Goal: Information Seeking & Learning: Learn about a topic

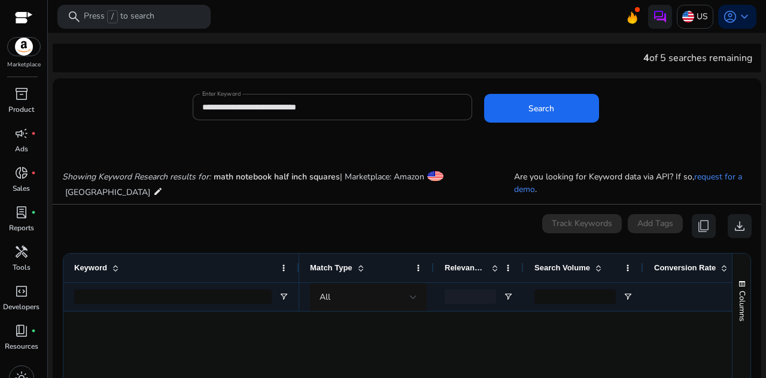
scroll to position [480, 0]
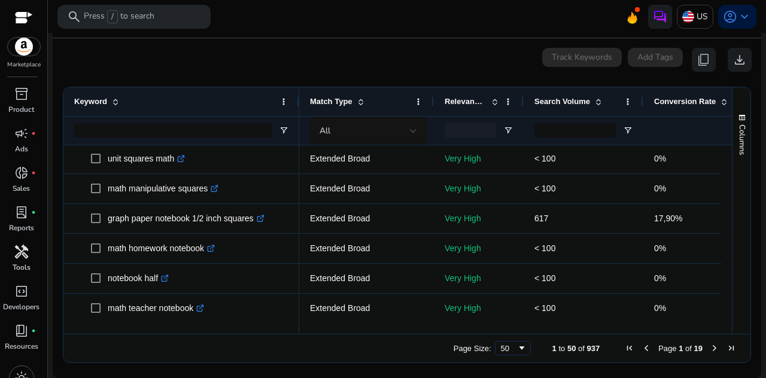
click at [28, 252] on span "handyman" at bounding box center [21, 252] width 14 height 14
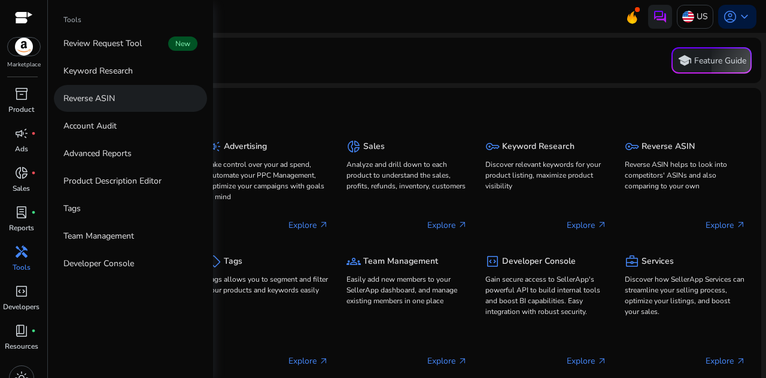
click at [123, 95] on link "Reverse ASIN" at bounding box center [130, 98] width 153 height 27
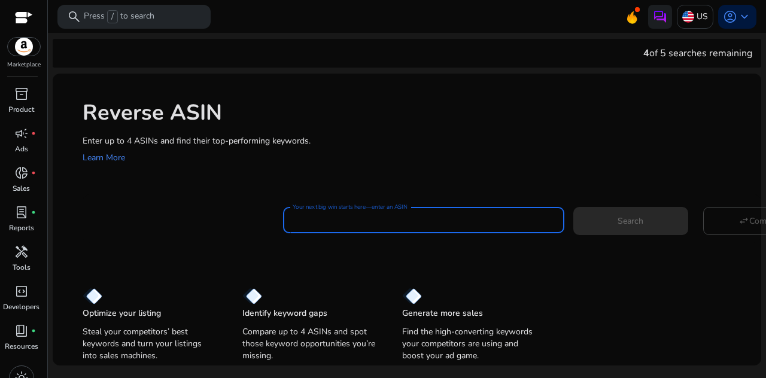
click at [318, 223] on input "Your next big win starts here—enter an ASIN" at bounding box center [424, 220] width 262 height 13
paste input "**********"
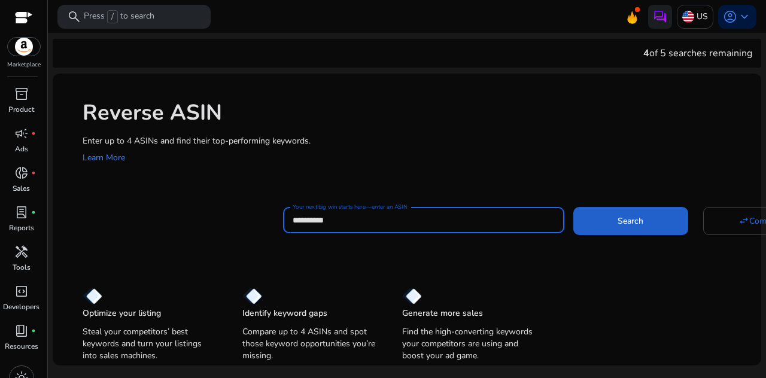
type input "**********"
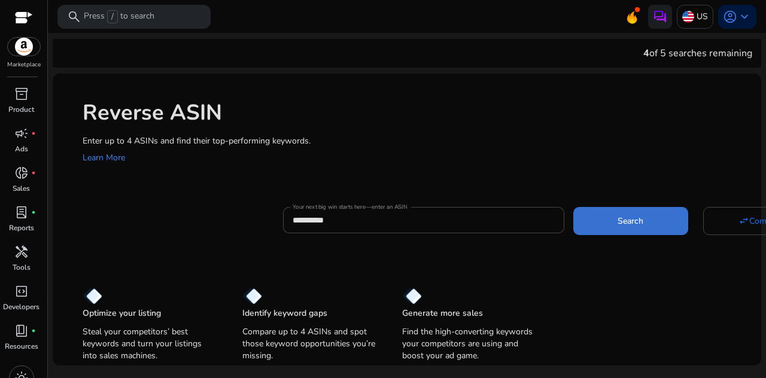
click at [618, 221] on span "Search" at bounding box center [631, 221] width 26 height 13
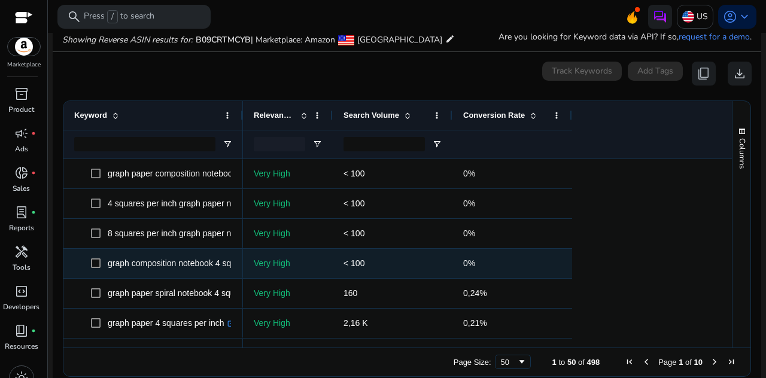
scroll to position [128, 0]
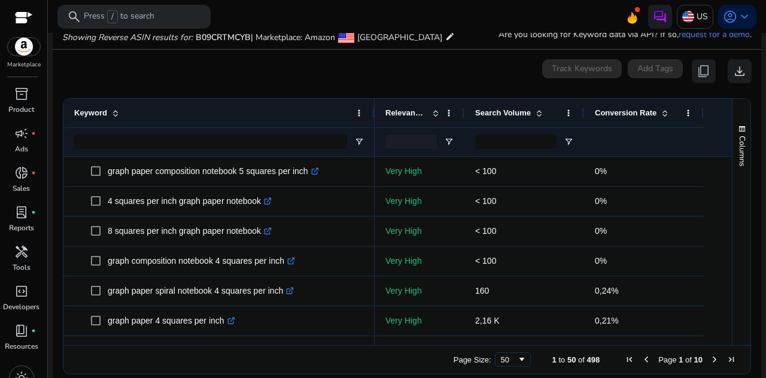
drag, startPoint x: 239, startPoint y: 114, endPoint x: 371, endPoint y: 121, distance: 131.8
click at [371, 121] on div "Keyword" at bounding box center [218, 113] width 311 height 29
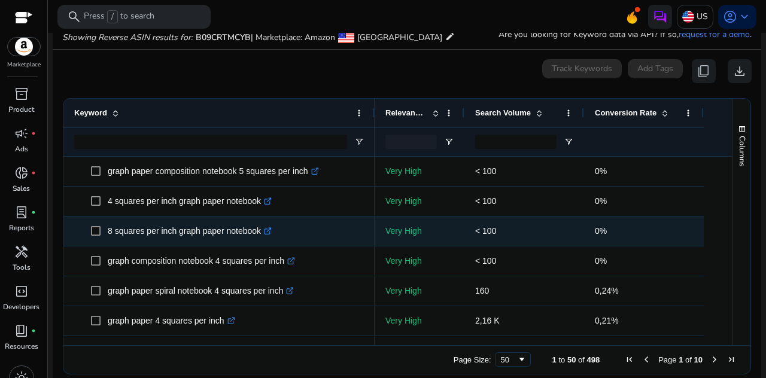
scroll to position [0, 0]
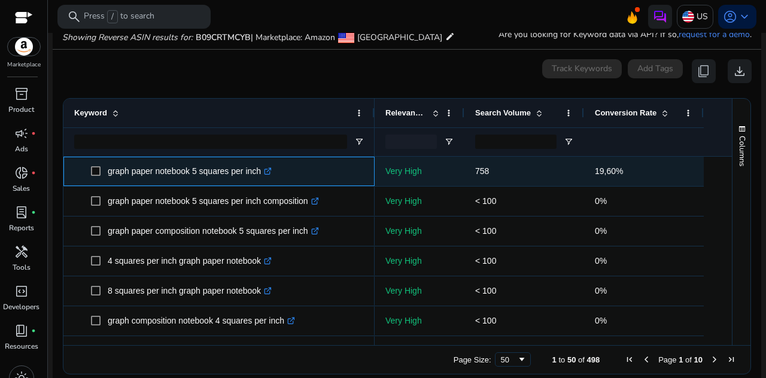
drag, startPoint x: 262, startPoint y: 174, endPoint x: 107, endPoint y: 174, distance: 155.0
click at [108, 174] on p "graph paper notebook 5 squares per inch .st0{fill:#2c8af8}" at bounding box center [190, 171] width 164 height 25
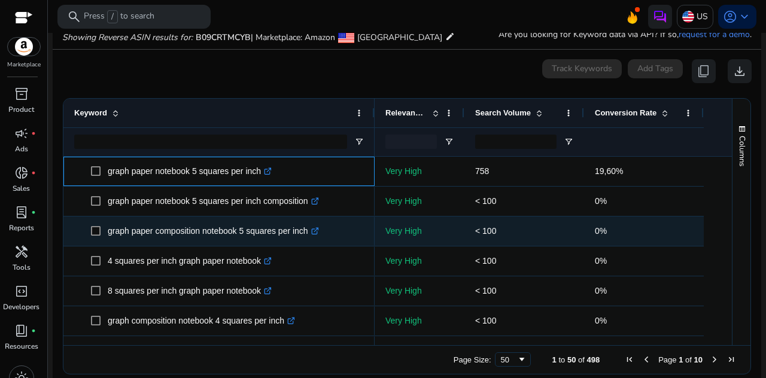
copy p "graph paper notebook 5 squares per inch"
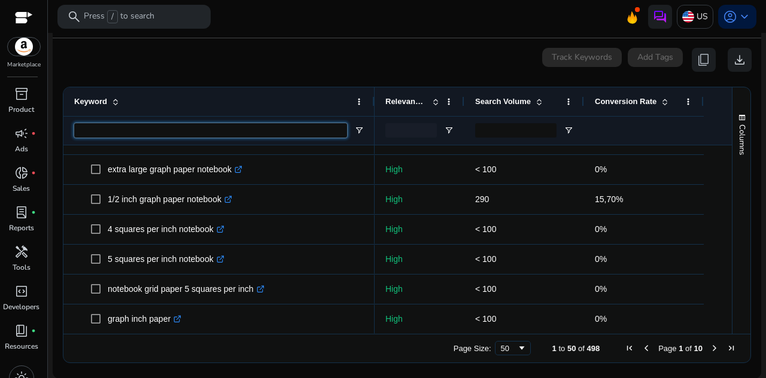
click at [142, 130] on input "Keyword Filter Input" at bounding box center [210, 130] width 273 height 14
paste input "**********"
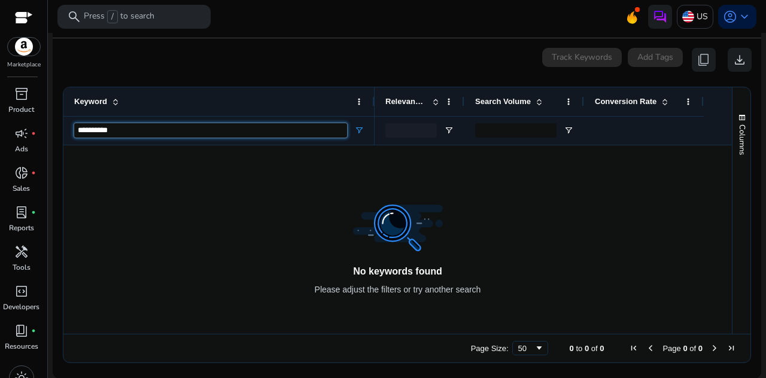
type input "**********"
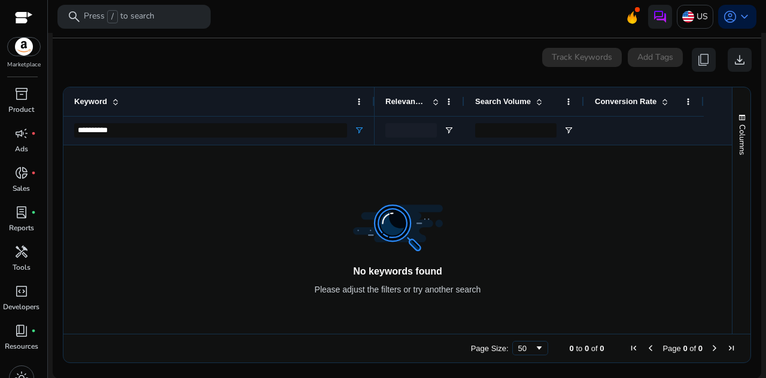
click at [391, 222] on div at bounding box center [553, 239] width 357 height 189
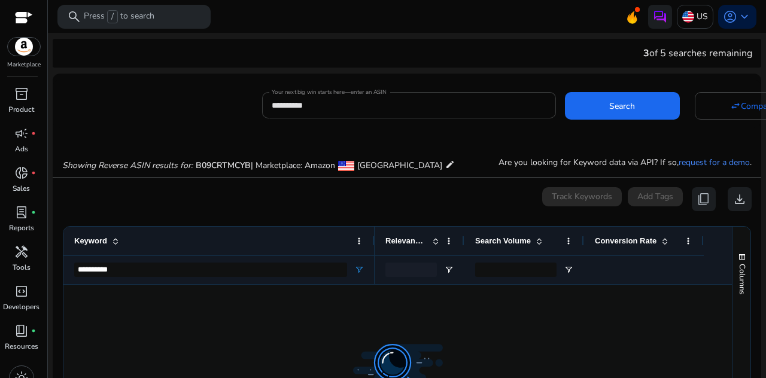
click at [357, 114] on div "**********" at bounding box center [409, 105] width 275 height 26
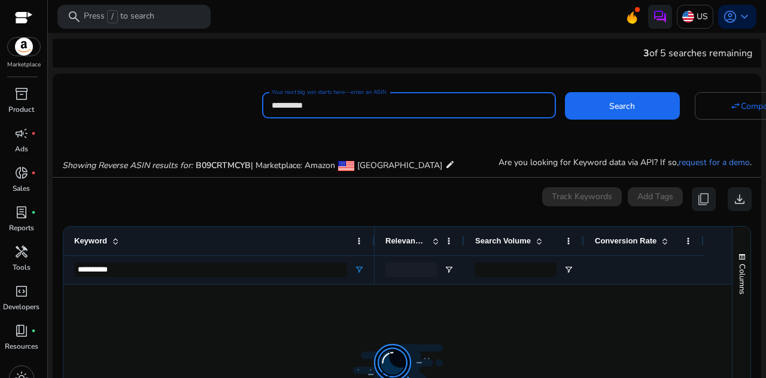
drag, startPoint x: 350, startPoint y: 105, endPoint x: 247, endPoint y: 101, distance: 103.6
click at [247, 101] on div "**********" at bounding box center [402, 103] width 699 height 29
paste input
type input "**********"
click at [565, 92] on button "Search" at bounding box center [622, 106] width 115 height 28
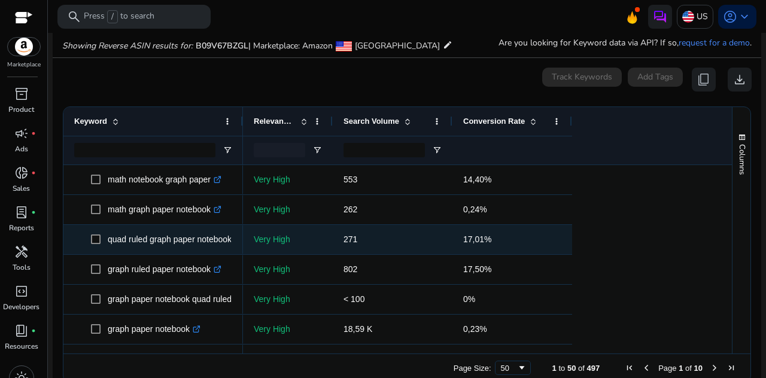
scroll to position [128, 0]
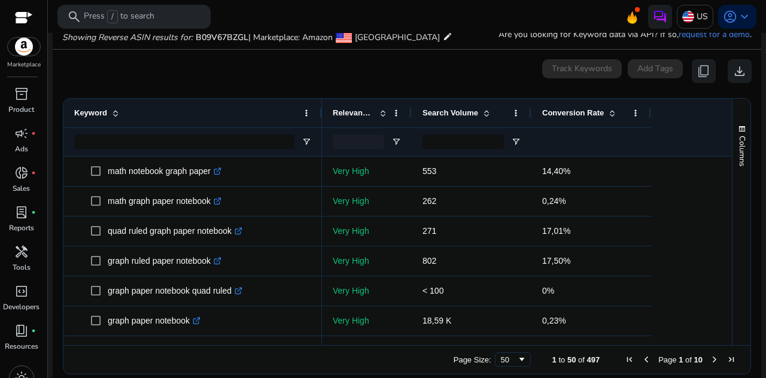
drag, startPoint x: 241, startPoint y: 117, endPoint x: 320, endPoint y: 117, distance: 79.0
click at [320, 117] on div at bounding box center [321, 113] width 5 height 29
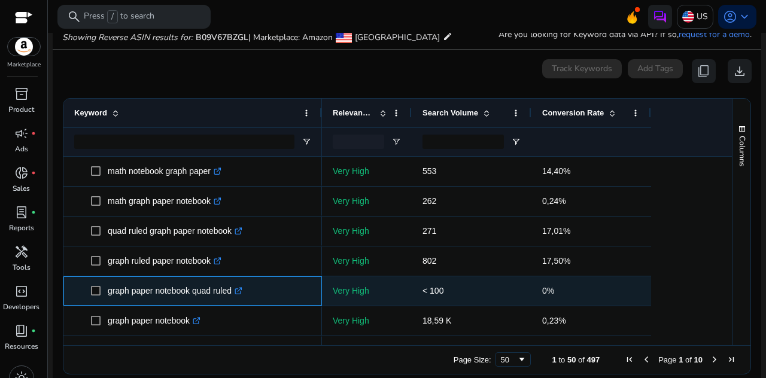
drag, startPoint x: 235, startPoint y: 294, endPoint x: 108, endPoint y: 295, distance: 126.3
click at [108, 295] on p "graph paper notebook quad ruled .st0{fill:#2c8af8}" at bounding box center [175, 291] width 135 height 25
copy p "graph paper notebook quad ruled"
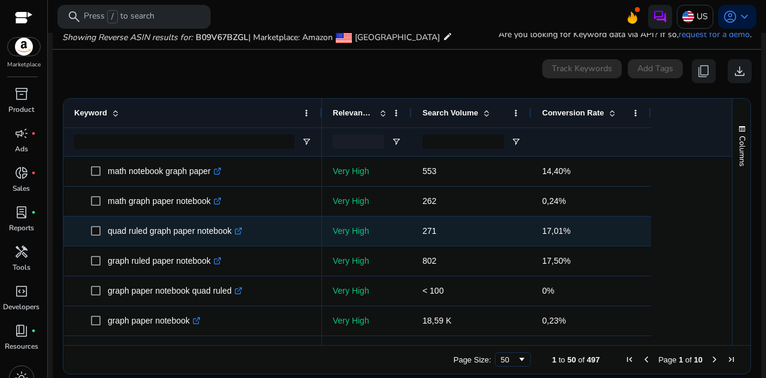
click at [206, 235] on p "quad ruled graph paper notebook .st0{fill:#2c8af8}" at bounding box center [175, 231] width 135 height 25
drag, startPoint x: 232, startPoint y: 233, endPoint x: 104, endPoint y: 234, distance: 128.1
click at [104, 234] on span "quad ruled graph paper notebook .st0{fill:#2c8af8}" at bounding box center [201, 231] width 220 height 25
copy span "quad ruled graph paper notebook"
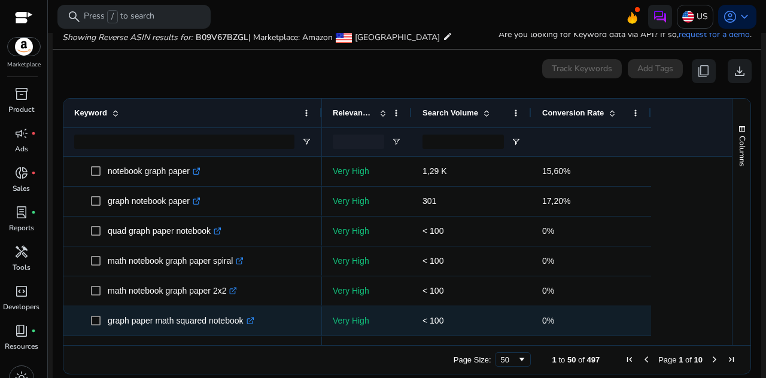
scroll to position [239, 0]
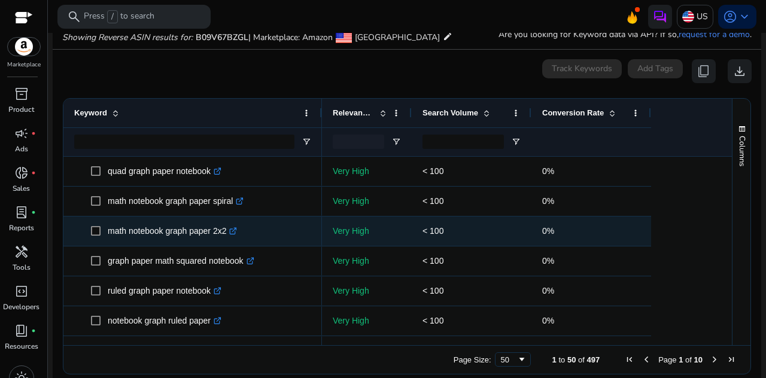
click at [218, 232] on p "math notebook graph paper 2x2 .st0{fill:#2c8af8}" at bounding box center [172, 231] width 129 height 25
drag, startPoint x: 227, startPoint y: 233, endPoint x: 104, endPoint y: 233, distance: 123.3
click at [104, 233] on span "math notebook graph paper 2x2 .st0{fill:#2c8af8}" at bounding box center [201, 231] width 220 height 25
copy span "math notebook graph paper 2x2"
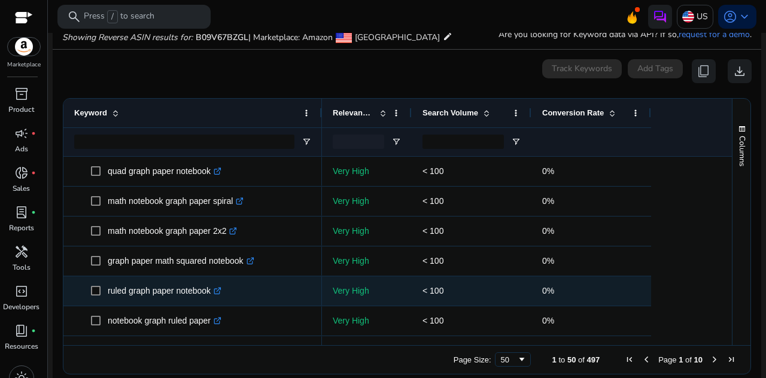
click at [193, 294] on p "ruled graph paper notebook .st0{fill:#2c8af8}" at bounding box center [165, 291] width 114 height 25
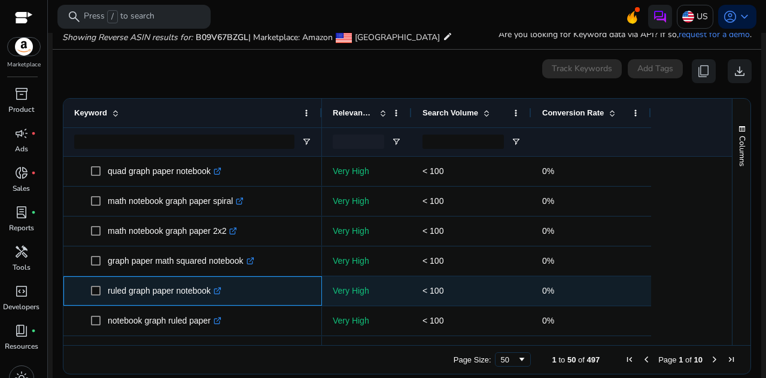
drag, startPoint x: 212, startPoint y: 294, endPoint x: 105, endPoint y: 288, distance: 107.3
click at [105, 288] on span "ruled graph paper notebook .st0{fill:#2c8af8}" at bounding box center [201, 291] width 220 height 25
copy span "ruled graph paper notebook"
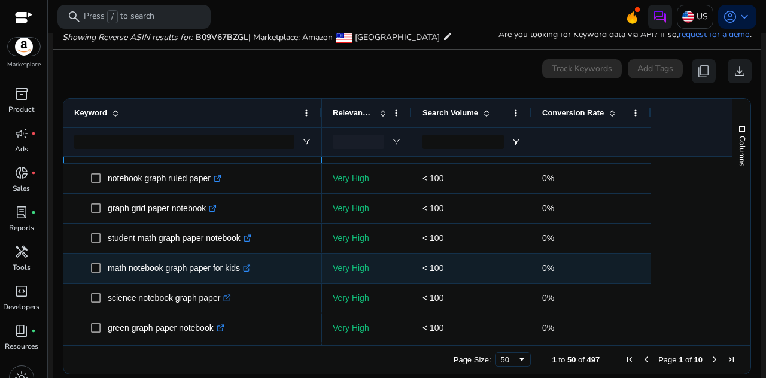
scroll to position [419, 0]
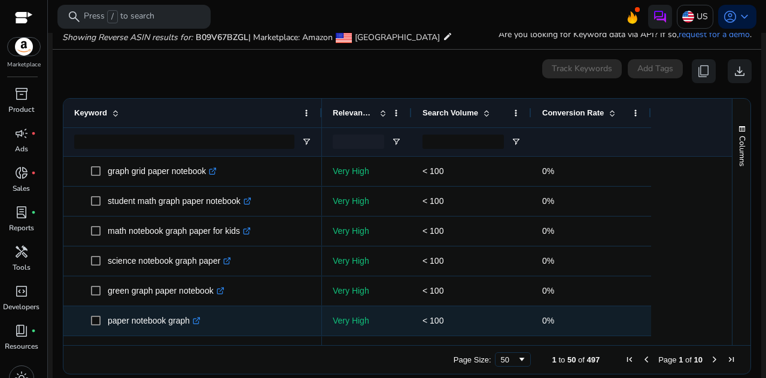
click at [171, 323] on p "paper notebook graph .st0{fill:#2c8af8}" at bounding box center [154, 321] width 93 height 25
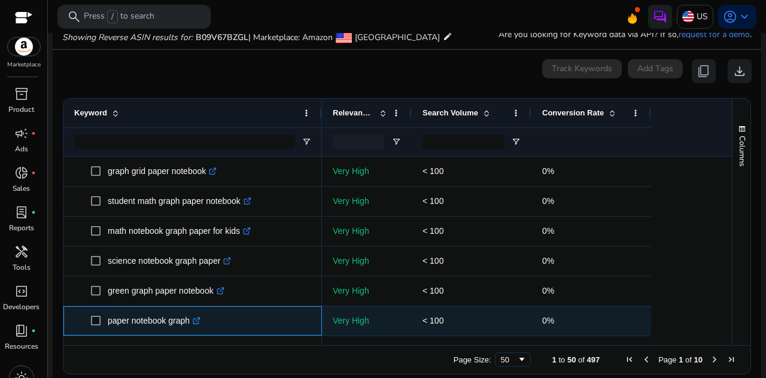
drag, startPoint x: 190, startPoint y: 324, endPoint x: 101, endPoint y: 320, distance: 89.8
click at [101, 320] on span "paper notebook graph .st0{fill:#2c8af8}" at bounding box center [201, 321] width 220 height 25
copy span "paper notebook graph"
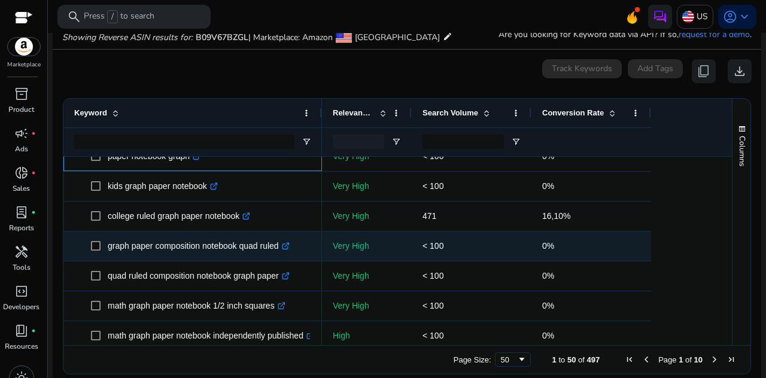
scroll to position [598, 0]
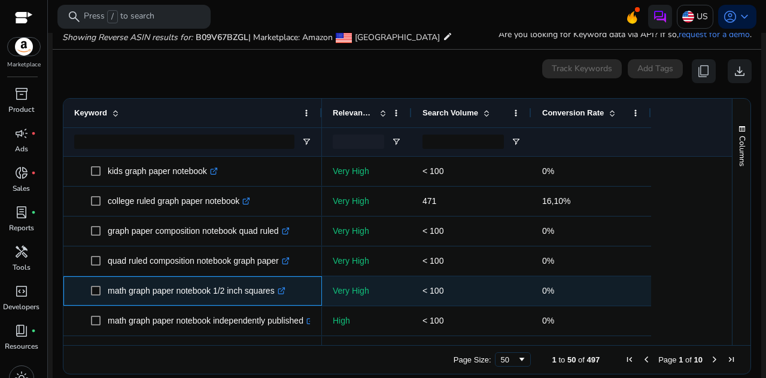
click at [270, 294] on p "math graph paper notebook 1/2 inch squares .st0{fill:#2c8af8}" at bounding box center [197, 291] width 178 height 25
drag, startPoint x: 275, startPoint y: 293, endPoint x: 108, endPoint y: 285, distance: 167.1
click at [108, 285] on p "math graph paper notebook 1/2 inch squares .st0{fill:#2c8af8}" at bounding box center [197, 291] width 178 height 25
copy p "math graph paper notebook 1/2 inch squares"
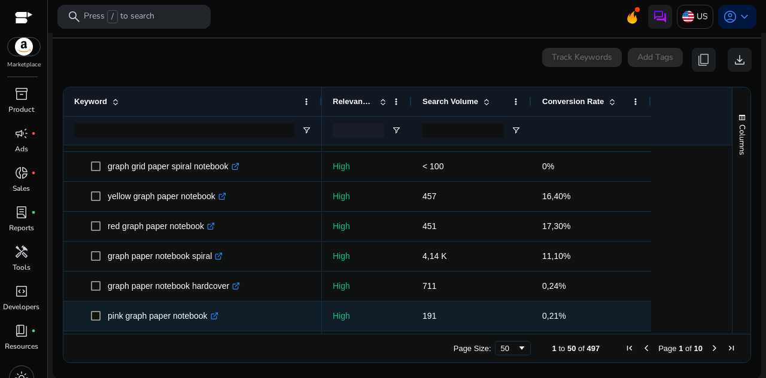
scroll to position [1307, 0]
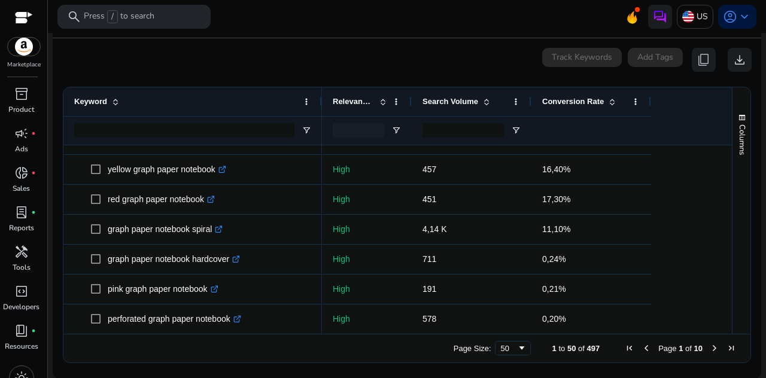
click at [473, 105] on span "Search Volume" at bounding box center [450, 101] width 56 height 9
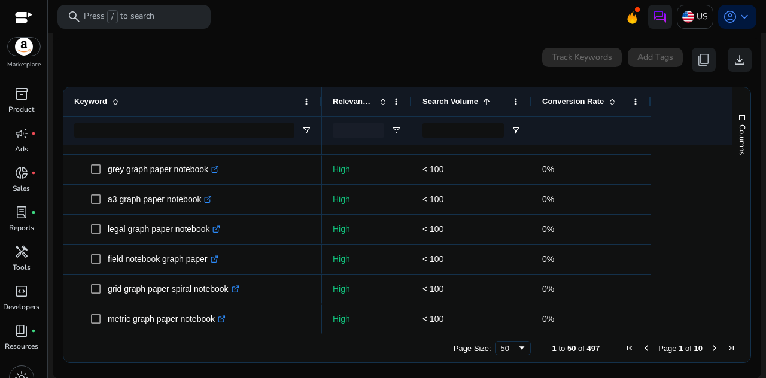
click at [469, 100] on span "Search Volume" at bounding box center [450, 101] width 56 height 9
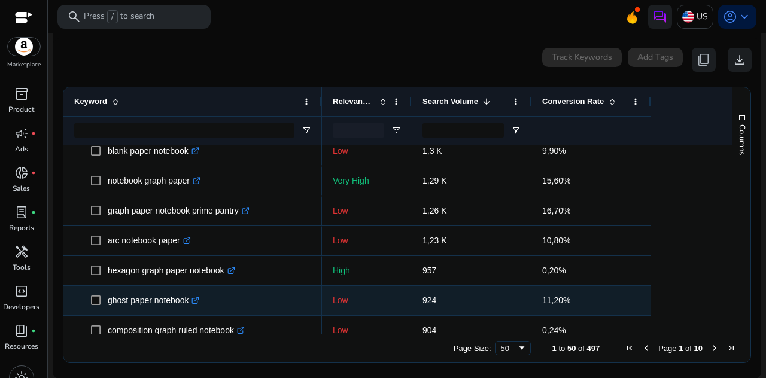
scroll to position [589, 0]
